Goal: Transaction & Acquisition: Purchase product/service

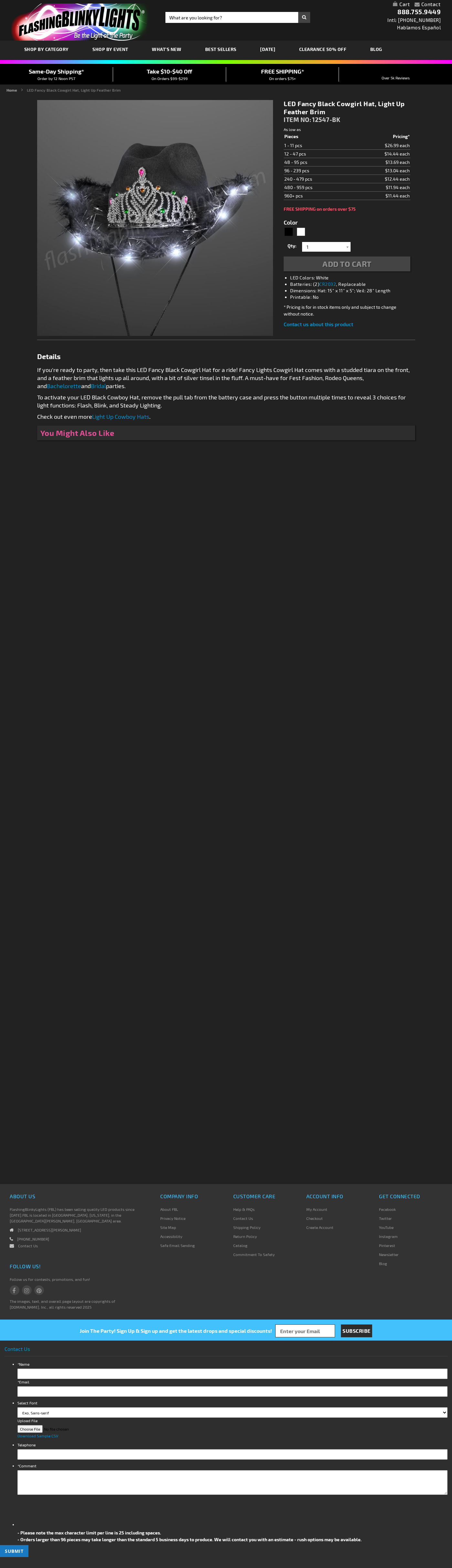
type input "5631"
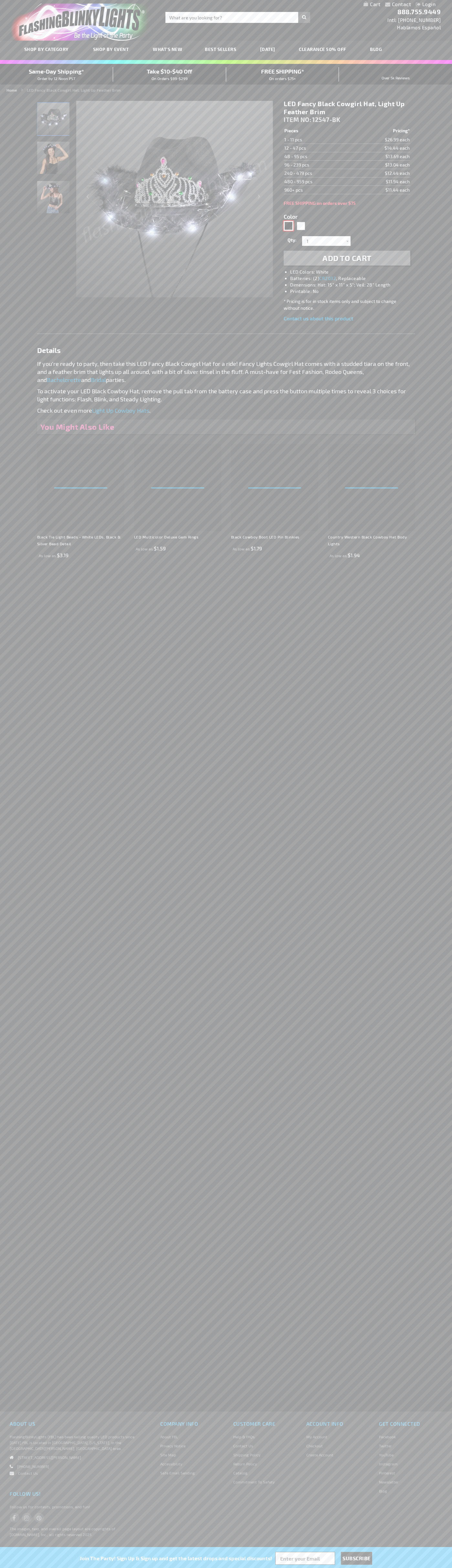
click at [288, 226] on div "Black" at bounding box center [288, 225] width 10 height 10
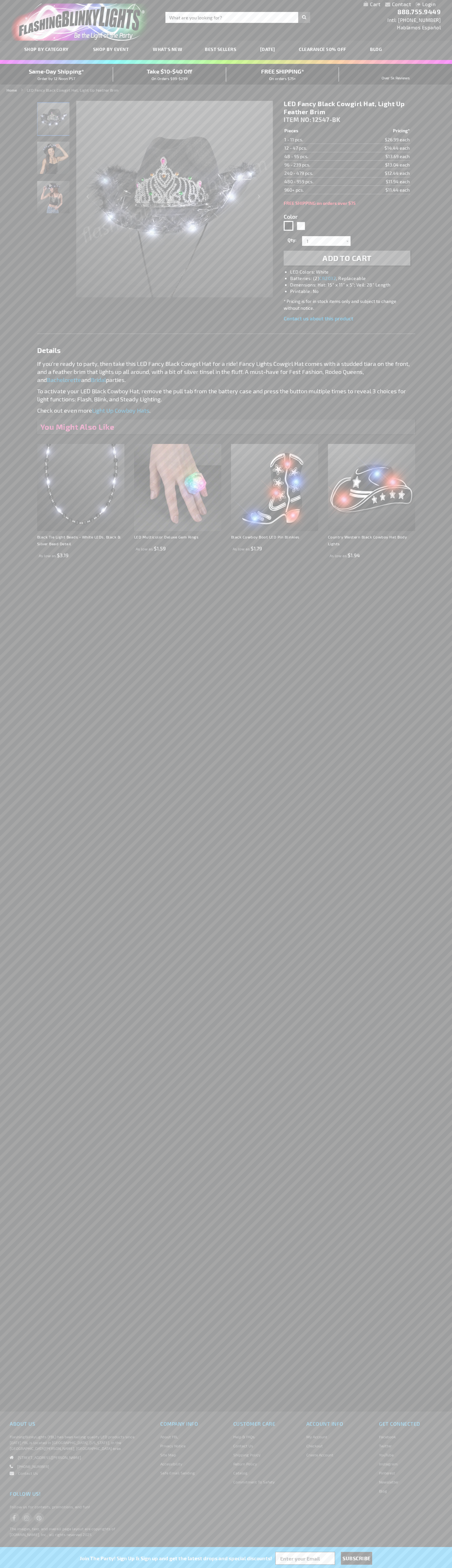
click at [347, 258] on span "Add to Cart" at bounding box center [347, 257] width 49 height 10
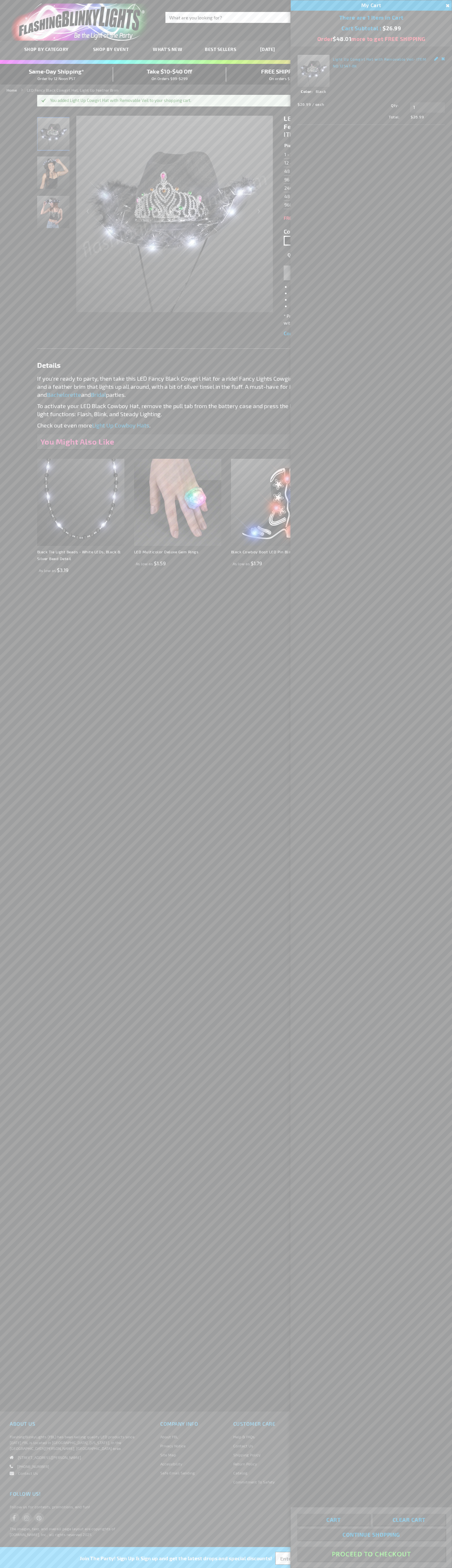
click at [371, 1554] on button "Proceed To Checkout" at bounding box center [370, 1554] width 148 height 15
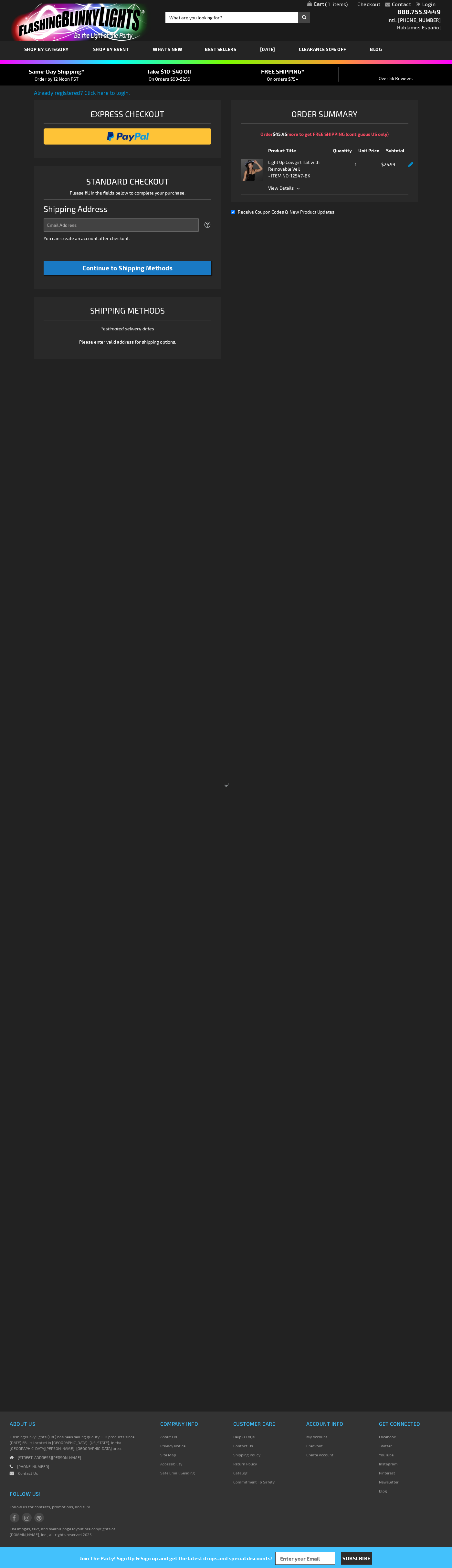
select select "US"
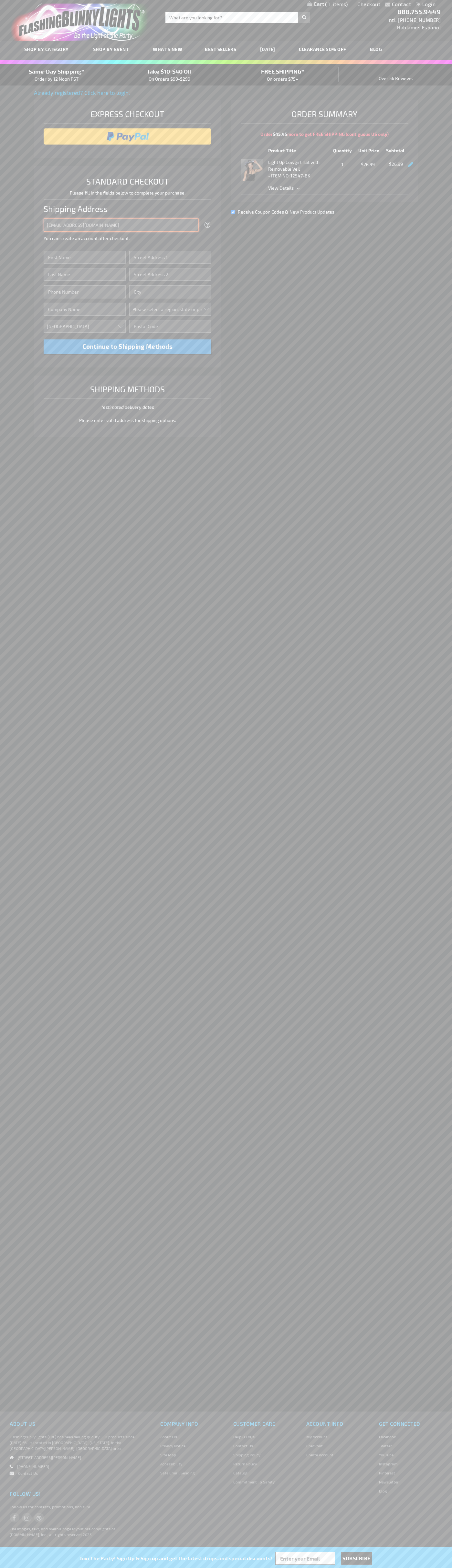
type input "[EMAIL_ADDRESS][DOMAIN_NAME]"
type input "John"
type input "76 Ninth Avenue"
type input "First floor"
type input "new york"
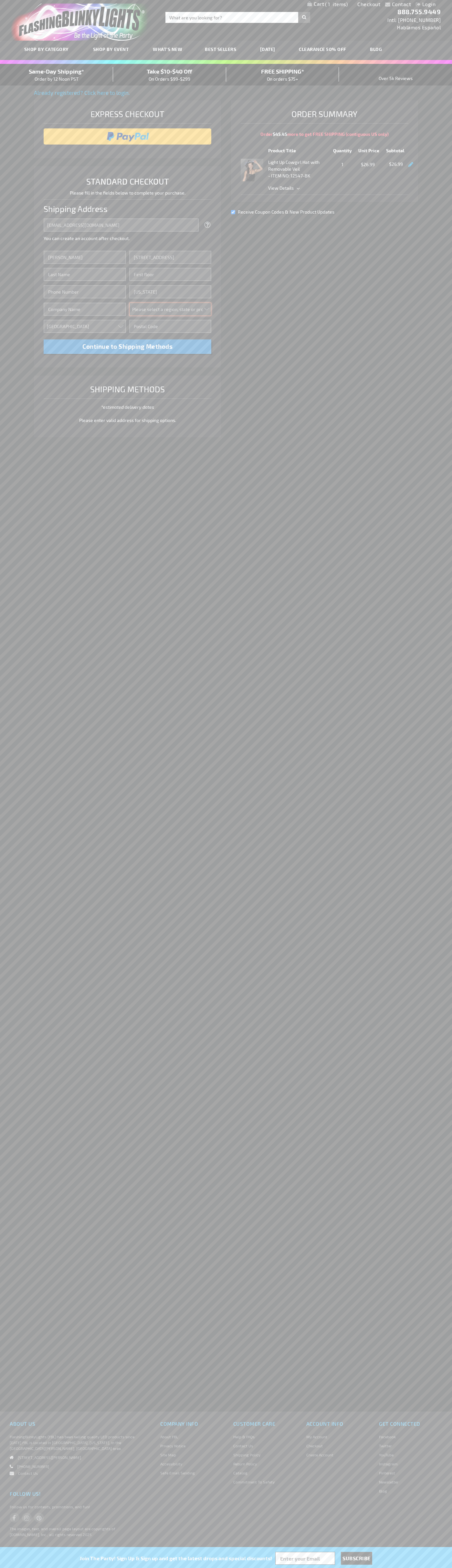
select select "43"
type input "10011"
type input "Smith"
type input "6502530000"
type input "John Smith"
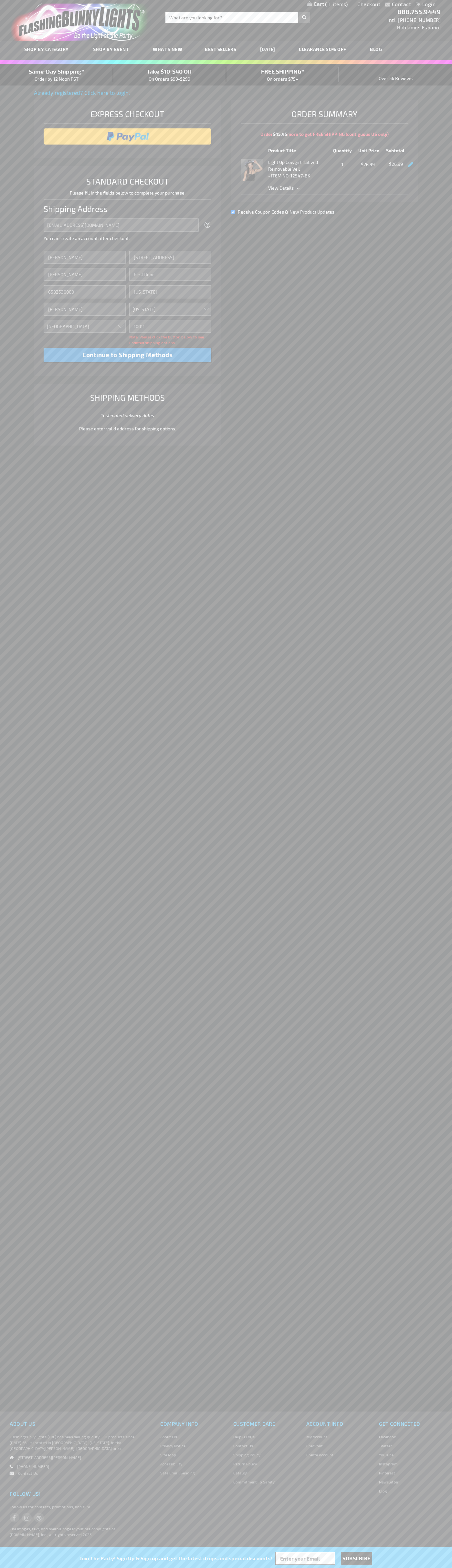
click at [56, 75] on div "Same-Day Shipping* Order by 12 Noon PST" at bounding box center [56, 74] width 113 height 15
click at [128, 136] on input "image" at bounding box center [128, 136] width 162 height 13
